Goal: Find specific page/section

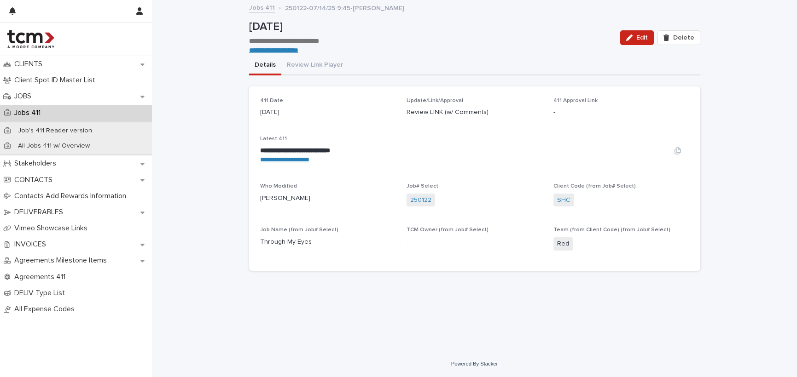
click at [296, 159] on link "**********" at bounding box center [284, 159] width 49 height 6
click at [286, 160] on link "**********" at bounding box center [284, 159] width 49 height 6
